Goal: Communication & Community: Answer question/provide support

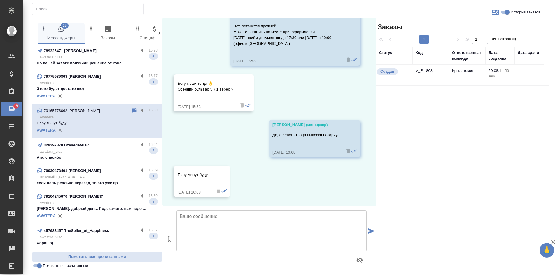
scroll to position [2035, 0]
click at [109, 56] on p "awatera_visa" at bounding box center [99, 57] width 118 height 6
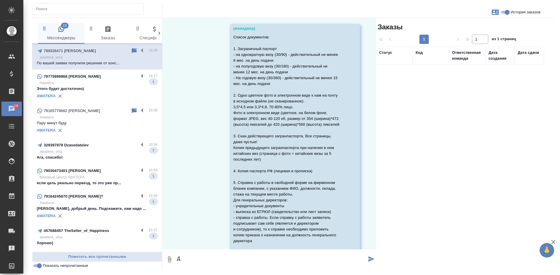
scroll to position [29086, 0]
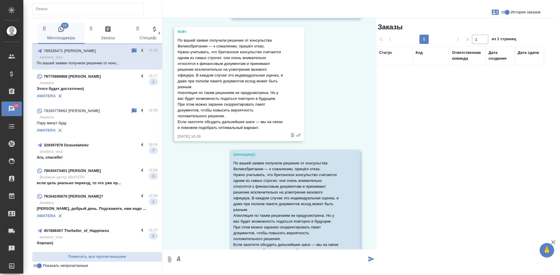
click at [103, 85] on p "Awatera" at bounding box center [99, 83] width 118 height 6
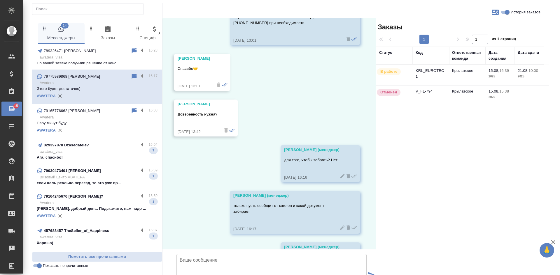
scroll to position [2305, 0]
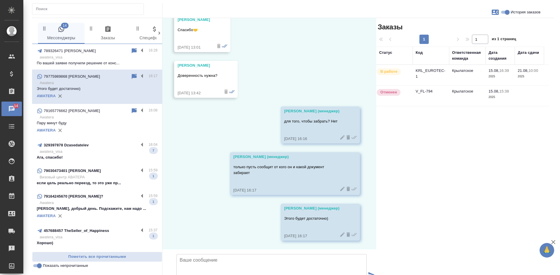
click at [96, 159] on p "Ага, спасибо!" at bounding box center [97, 158] width 121 height 6
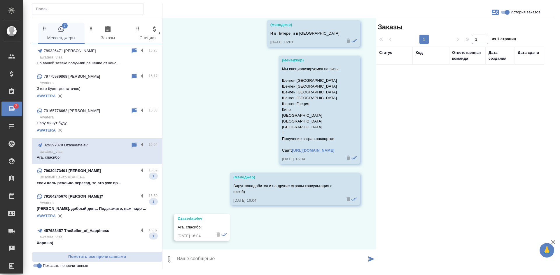
scroll to position [884, 0]
drag, startPoint x: 99, startPoint y: 178, endPoint x: 101, endPoint y: 176, distance: 3.2
click at [99, 178] on p "Визовый центр АВАТЕРА" at bounding box center [99, 178] width 118 height 6
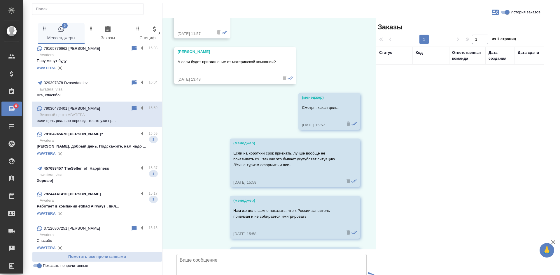
scroll to position [87, 0]
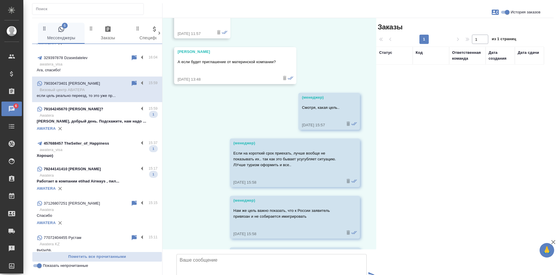
click at [114, 120] on p "Юлия, добрый день. Подскажите, нам надо ..." at bounding box center [97, 122] width 121 height 6
type textarea "Hello. What is your name? What question do you interesting in?"
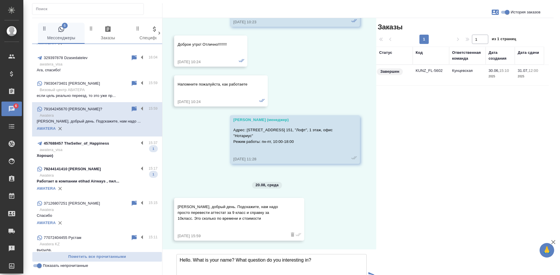
scroll to position [517, 0]
drag, startPoint x: 308, startPoint y: 218, endPoint x: 171, endPoint y: 217, distance: 137.0
click at [130, 105] on div "79164245670 Альбина? 15:59 Awatera Юлия, добрый день. Подскажите, нам надо ... …" at bounding box center [97, 119] width 130 height 34
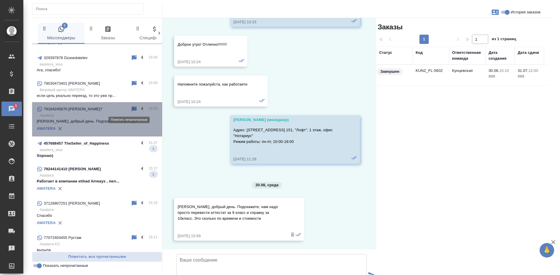
click at [132, 108] on icon at bounding box center [134, 108] width 5 height 5
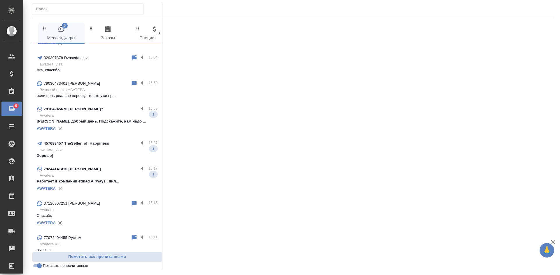
click at [41, 267] on input "Показать непрочитанные" at bounding box center [39, 266] width 21 height 7
click at [41, 267] on input "Показать непрочитанные" at bounding box center [34, 266] width 21 height 7
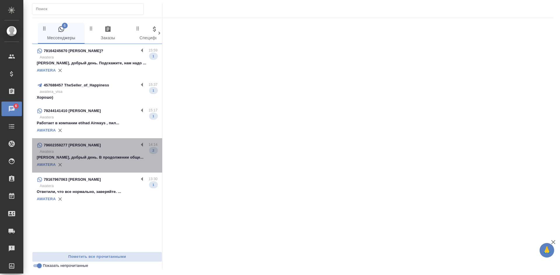
click at [105, 161] on div "AWATERA" at bounding box center [97, 165] width 121 height 9
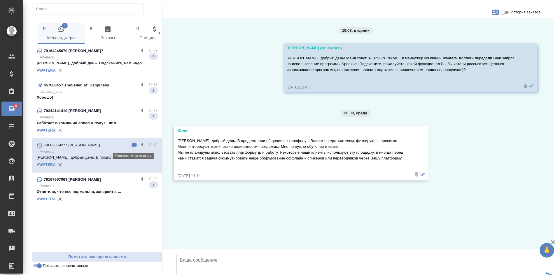
click at [134, 142] on icon at bounding box center [134, 145] width 7 height 7
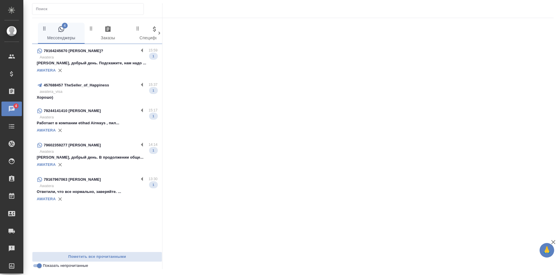
click at [115, 124] on p "Работает в компании etihad Airways , пил..." at bounding box center [97, 123] width 121 height 6
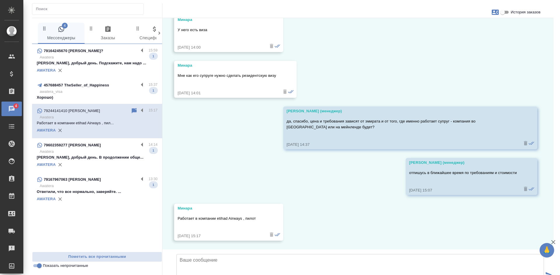
scroll to position [719, 0]
click at [132, 111] on icon at bounding box center [134, 110] width 5 height 5
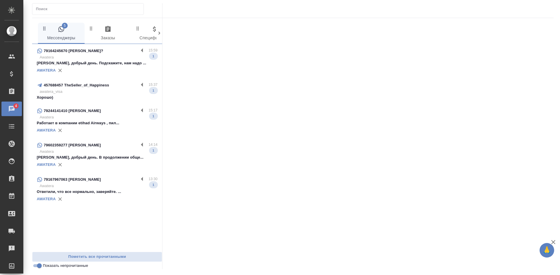
click at [94, 94] on p "awatera_visa" at bounding box center [99, 92] width 118 height 6
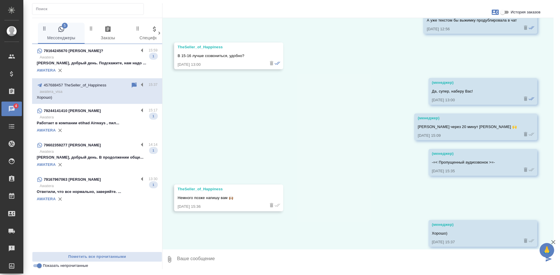
scroll to position [379, 0]
click at [40, 267] on input "Показать непрочитанные" at bounding box center [39, 266] width 21 height 7
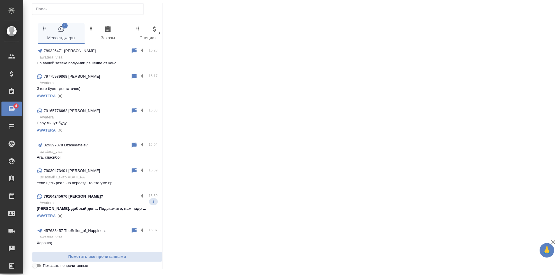
click at [40, 267] on input "Показать непрочитанные" at bounding box center [34, 266] width 21 height 7
checkbox input "true"
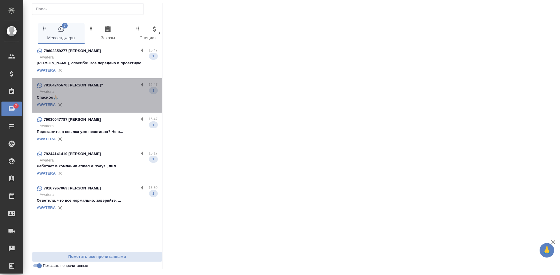
click at [93, 92] on p "Awatera" at bounding box center [99, 92] width 118 height 6
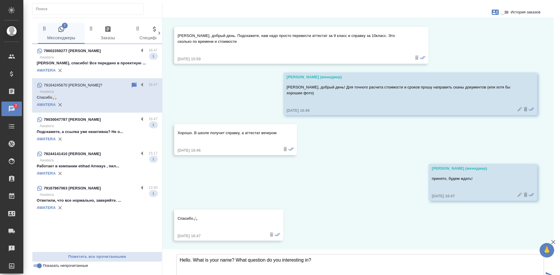
scroll to position [648, 0]
drag, startPoint x: 324, startPoint y: 217, endPoint x: 146, endPoint y: 207, distance: 178.6
click at [147, 207] on div "4 Мессенджеры 0 Заказы 0 Спецификации 0 Клиенты 0 Входящие 0 Тендеры 0 Исполнит…" at bounding box center [292, 167] width 521 height 298
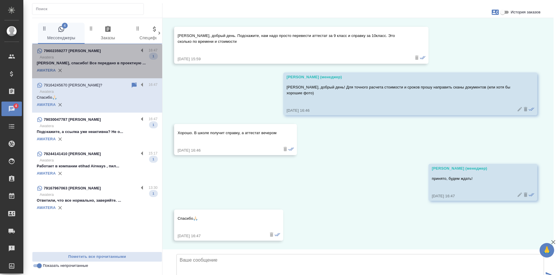
click at [107, 65] on p "Юлия, спасибо! Все передано в проектную ..." at bounding box center [97, 63] width 121 height 6
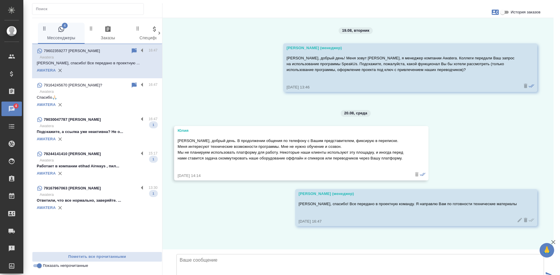
scroll to position [29, 0]
click at [37, 268] on input "Показать непрочитанные" at bounding box center [39, 266] width 21 height 7
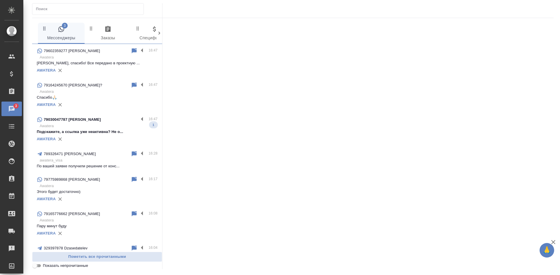
click at [37, 268] on input "Показать непрочитанные" at bounding box center [34, 266] width 21 height 7
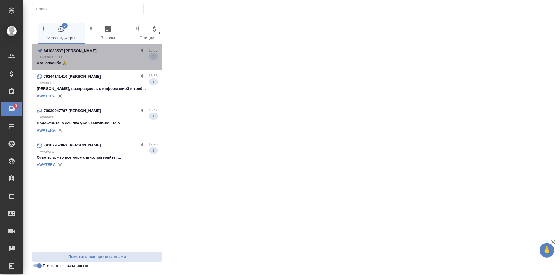
click at [99, 62] on p "Ага, спасибо 🙏" at bounding box center [97, 63] width 121 height 6
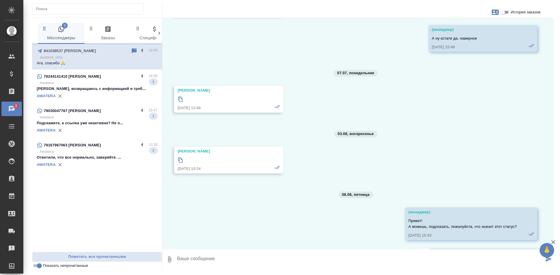
scroll to position [15847, 0]
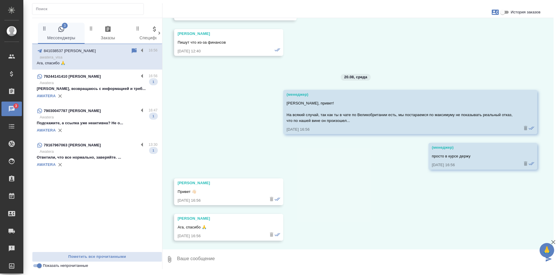
click at [84, 89] on p "Минара, возвращаюсь с информацией и треб..." at bounding box center [97, 89] width 121 height 6
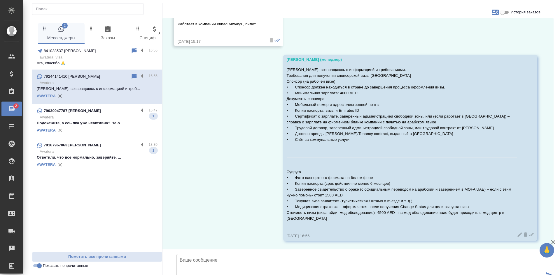
scroll to position [914, 0]
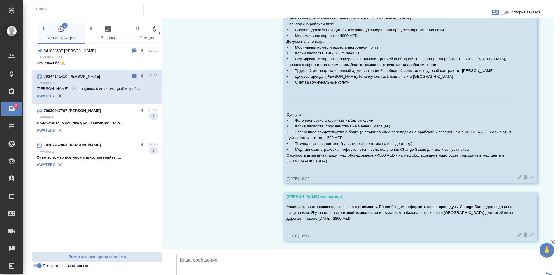
click at [85, 117] on p "Awatera" at bounding box center [99, 118] width 118 height 6
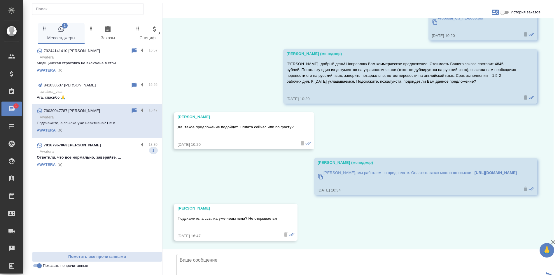
scroll to position [2274, 0]
click at [133, 111] on icon at bounding box center [134, 110] width 5 height 5
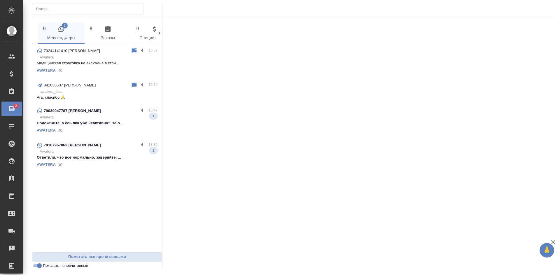
click at [39, 268] on input "Показать непрочитанные" at bounding box center [39, 266] width 21 height 7
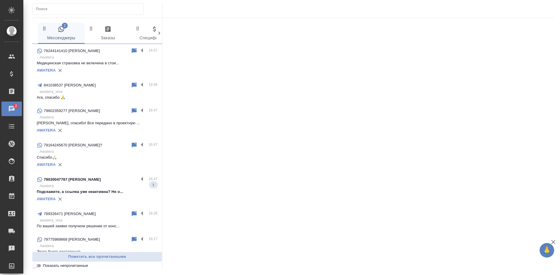
click at [39, 268] on input "Показать непрочитанные" at bounding box center [34, 266] width 21 height 7
checkbox input "true"
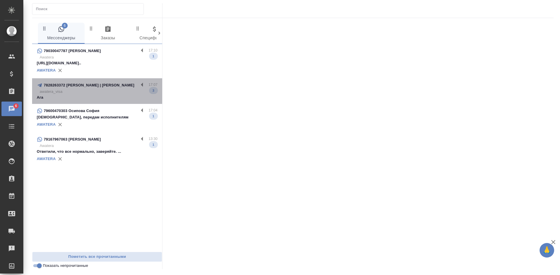
click at [100, 97] on p "Ага" at bounding box center [97, 98] width 121 height 6
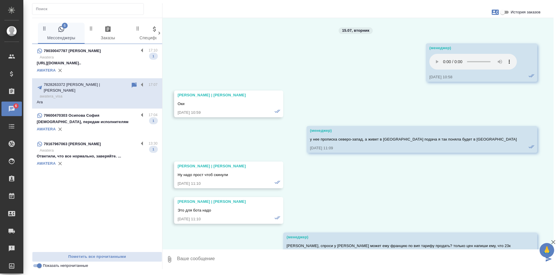
scroll to position [1546, 0]
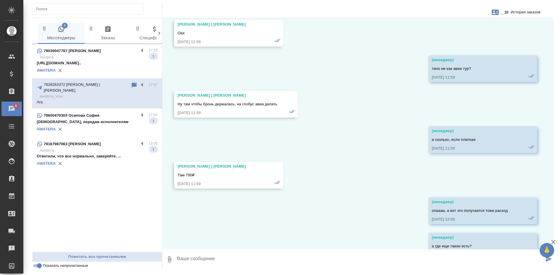
click at [91, 71] on div "AWATERA" at bounding box center [97, 70] width 121 height 9
click at [92, 126] on div "AWATERA" at bounding box center [97, 129] width 121 height 9
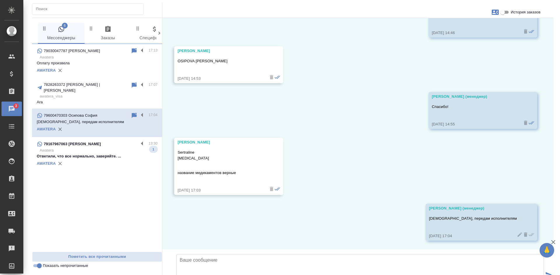
scroll to position [87, 0]
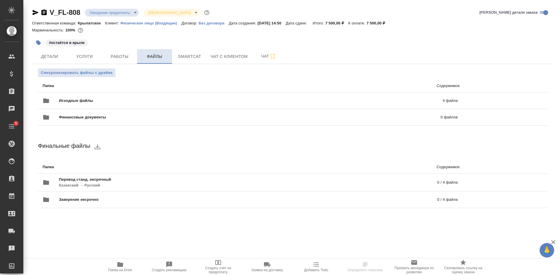
click at [157, 54] on span "Файлы" at bounding box center [154, 56] width 28 height 7
click at [144, 100] on span "Исходные файлы" at bounding box center [163, 101] width 209 height 6
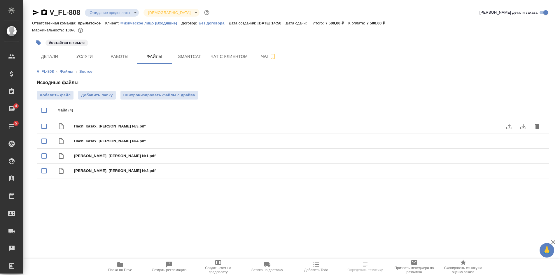
click at [527, 127] on button "download" at bounding box center [523, 127] width 14 height 14
click at [122, 267] on icon "button" at bounding box center [120, 265] width 6 height 5
click at [50, 54] on span "Детали" at bounding box center [50, 56] width 28 height 7
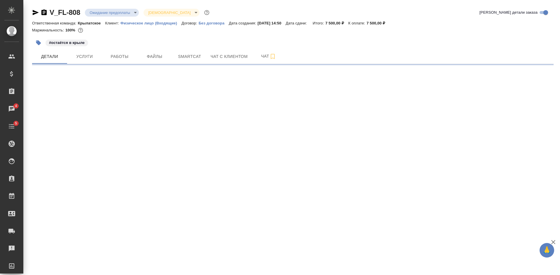
select select "RU"
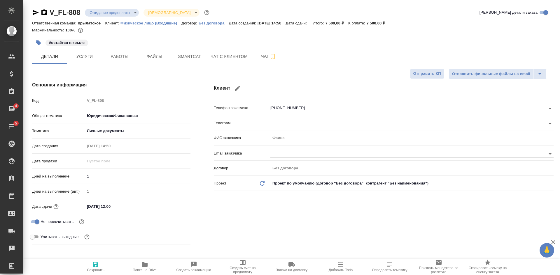
type textarea "x"
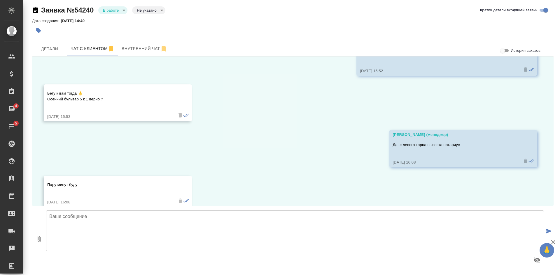
scroll to position [1939, 0]
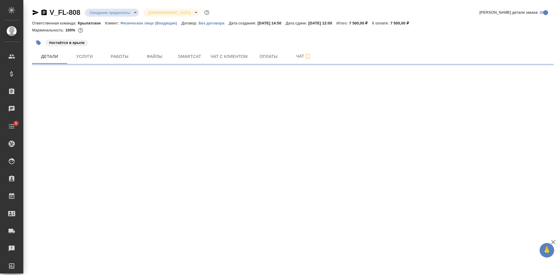
select select "RU"
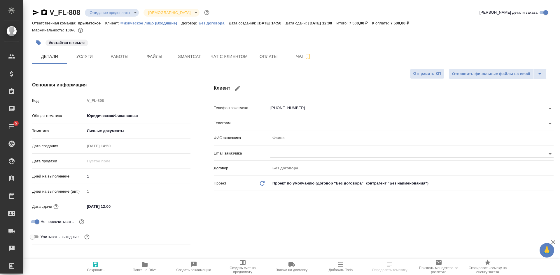
type textarea "x"
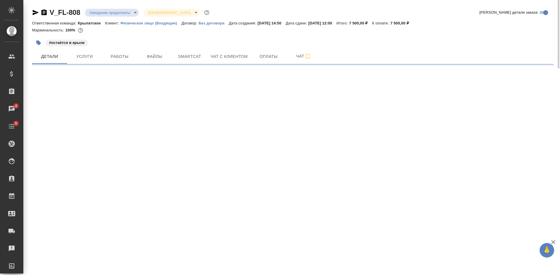
select select "RU"
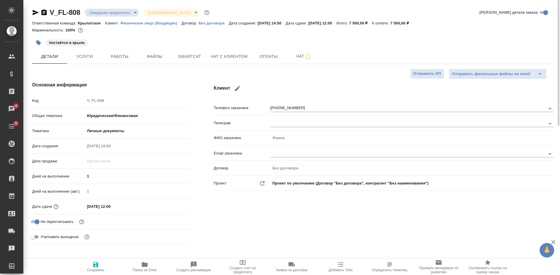
type textarea "x"
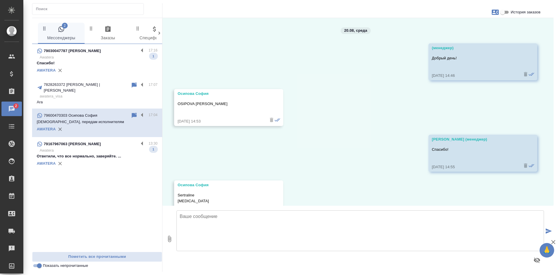
scroll to position [87, 0]
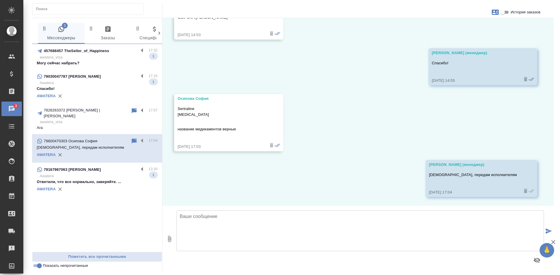
click at [89, 80] on div "79030047787 [PERSON_NAME]" at bounding box center [88, 76] width 102 height 7
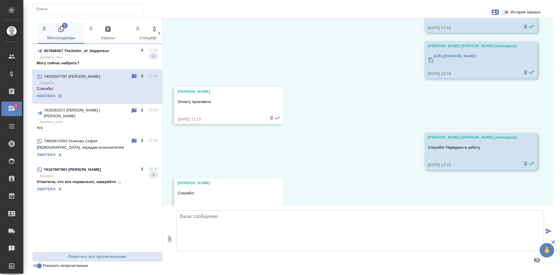
click at [39, 270] on div "3 Мессенджеры 0 Заказы 0 Спецификации 0 Клиенты 0 Входящие 0 Тендеры 0 Исполнит…" at bounding box center [97, 145] width 130 height 254
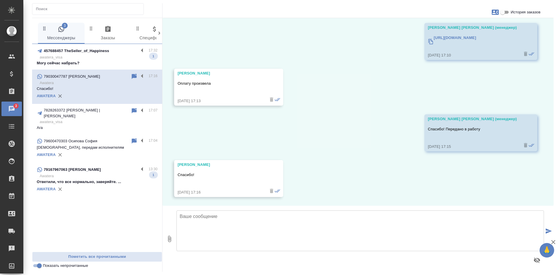
scroll to position [2502, 0]
click at [36, 262] on button "Пометить все прочитанными" at bounding box center [97, 257] width 130 height 10
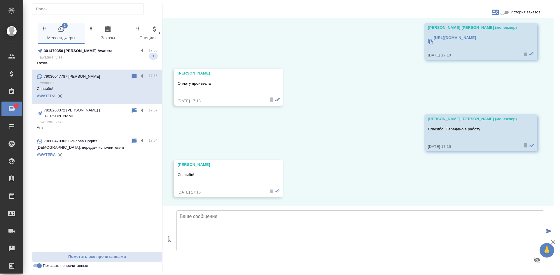
click at [79, 65] on p "Готов" at bounding box center [97, 63] width 121 height 6
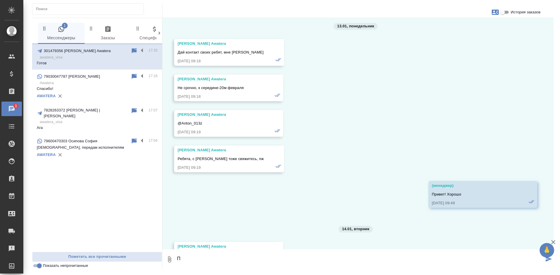
scroll to position [18460, 0]
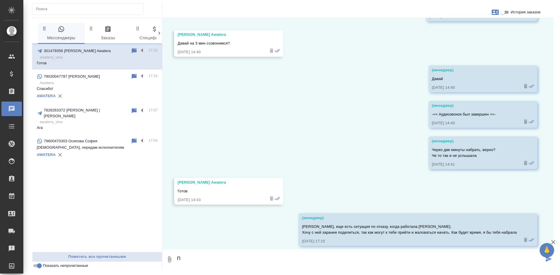
click at [193, 258] on textarea "П" at bounding box center [359, 260] width 367 height 20
click at [187, 260] on textarea at bounding box center [359, 260] width 367 height 20
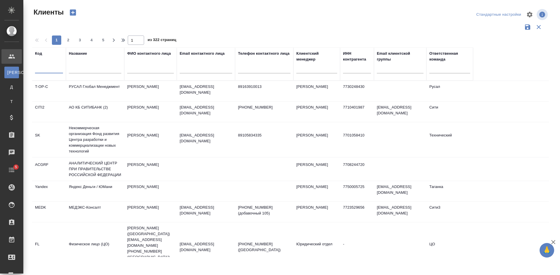
select select "RU"
click at [110, 101] on td "МЕДЭКС-Консалт" at bounding box center [95, 91] width 58 height 20
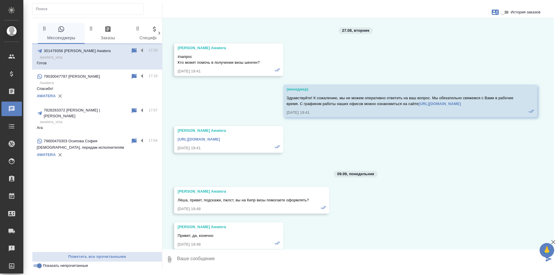
scroll to position [18460, 0]
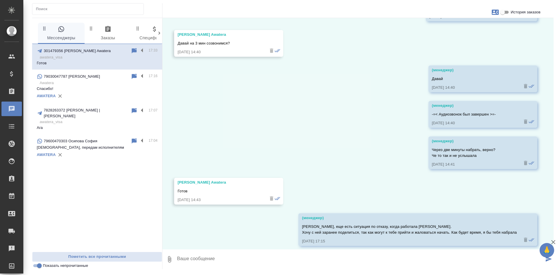
click at [39, 269] on input "Показать непрочитанные" at bounding box center [39, 266] width 21 height 7
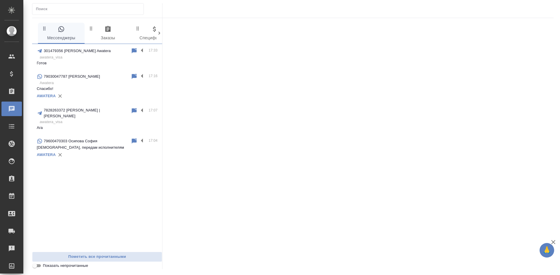
click at [39, 267] on input "Показать непрочитанные" at bounding box center [34, 266] width 21 height 7
checkbox input "true"
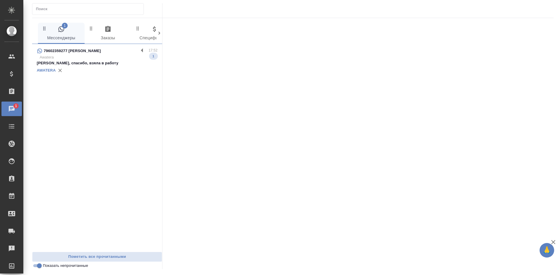
click at [111, 60] on p "Awatera" at bounding box center [99, 57] width 118 height 6
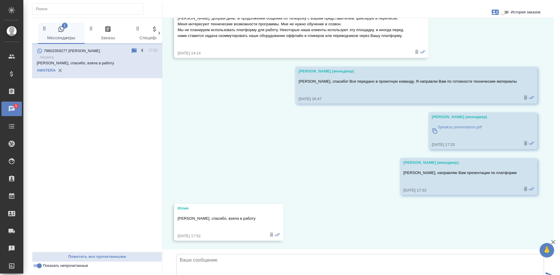
scroll to position [166, 0]
